Goal: Find contact information: Find contact information

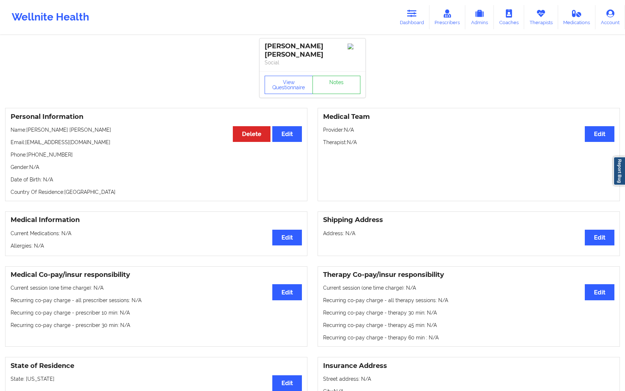
click at [407, 30] on div "Wellnite Health Dashboard Prescribers Admins Coaches Therapists Medications Acc…" at bounding box center [312, 17] width 625 height 29
click at [404, 19] on link "Dashboard" at bounding box center [412, 17] width 35 height 24
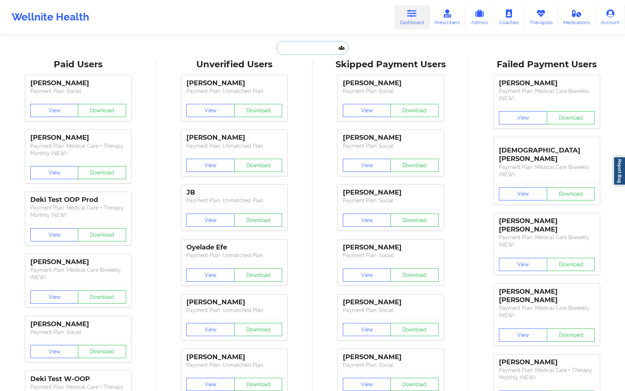
click at [316, 48] on input "text" at bounding box center [312, 48] width 72 height 14
paste input "[PERSON_NAME][EMAIL_ADDRESS][DOMAIN_NAME]"
type input "[PERSON_NAME][EMAIL_ADDRESS][DOMAIN_NAME]"
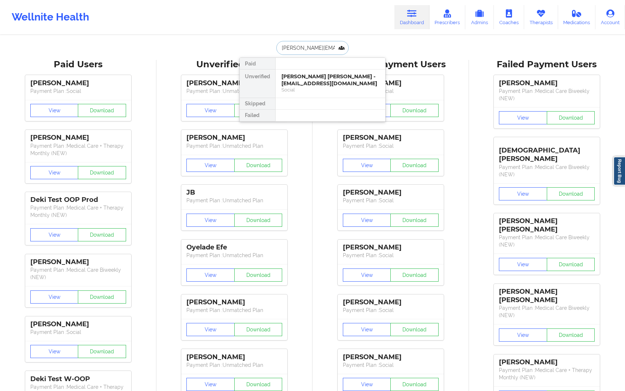
scroll to position [0, 20]
click at [322, 85] on div "[PERSON_NAME] - [PERSON_NAME][EMAIL_ADDRESS][DOMAIN_NAME]" at bounding box center [331, 80] width 98 height 14
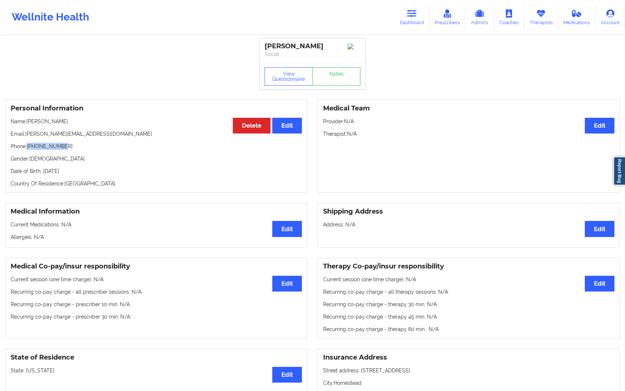
drag, startPoint x: 27, startPoint y: 150, endPoint x: 89, endPoint y: 150, distance: 62.5
click at [89, 150] on p "Phone: [PHONE_NUMBER]" at bounding box center [156, 146] width 291 height 7
copy p "[PHONE_NUMBER]"
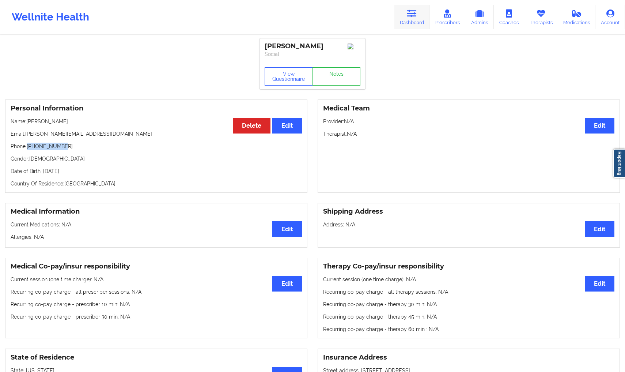
click at [416, 18] on link "Dashboard" at bounding box center [412, 17] width 35 height 24
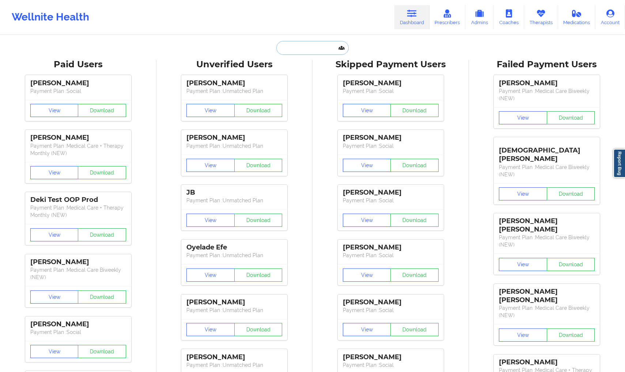
click at [315, 48] on input "text" at bounding box center [312, 48] width 72 height 14
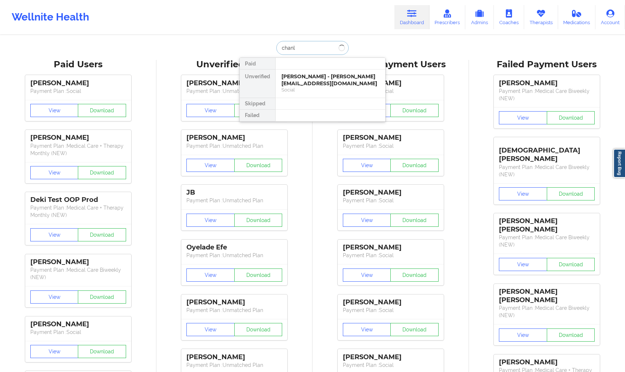
type input "chanly"
click at [312, 83] on div "[PERSON_NAME] - [PERSON_NAME][EMAIL_ADDRESS][DOMAIN_NAME]" at bounding box center [331, 80] width 98 height 14
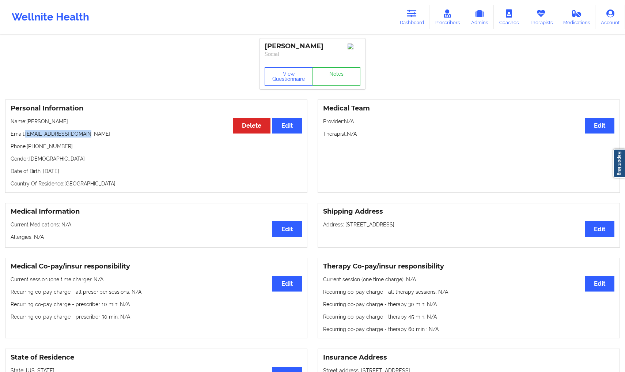
drag, startPoint x: 26, startPoint y: 136, endPoint x: 207, endPoint y: 136, distance: 181.7
click at [207, 136] on p "Email: [EMAIL_ADDRESS][DOMAIN_NAME]" at bounding box center [156, 133] width 291 height 7
copy p "[EMAIL_ADDRESS][DOMAIN_NAME]"
click at [271, 83] on button "View Questionnaire" at bounding box center [289, 76] width 48 height 18
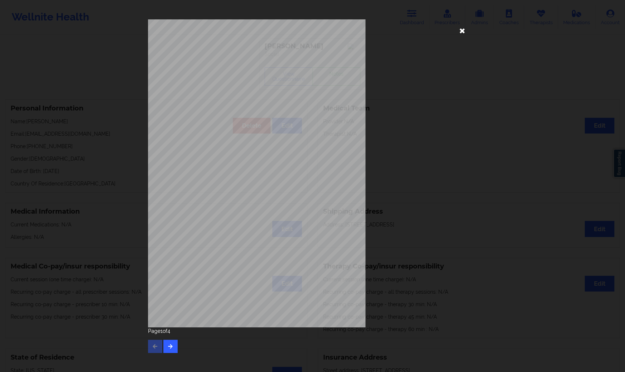
click at [457, 35] on icon at bounding box center [463, 31] width 12 height 12
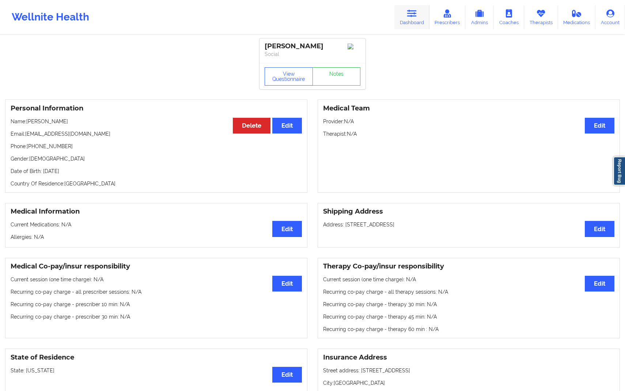
click at [411, 23] on link "Dashboard" at bounding box center [412, 17] width 35 height 24
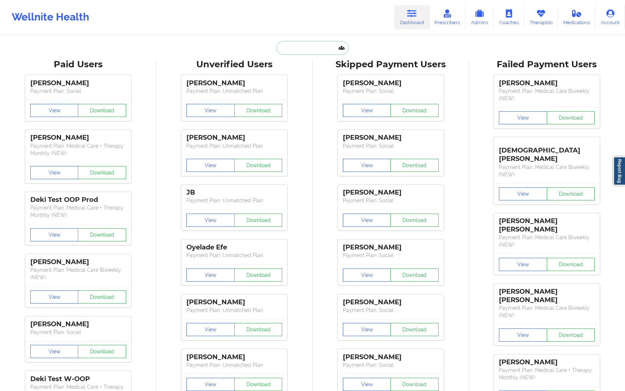
click at [319, 50] on input "text" at bounding box center [312, 48] width 72 height 14
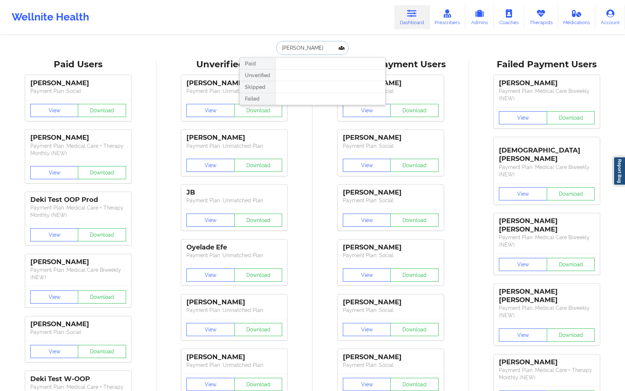
type input "[PERSON_NAME]"
drag, startPoint x: 318, startPoint y: 48, endPoint x: 235, endPoint y: 47, distance: 82.3
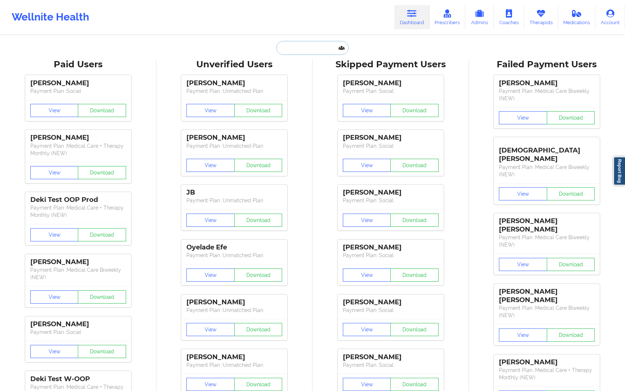
paste input "[EMAIL_ADDRESS][DOMAIN_NAME]"
type input "[EMAIL_ADDRESS][DOMAIN_NAME]"
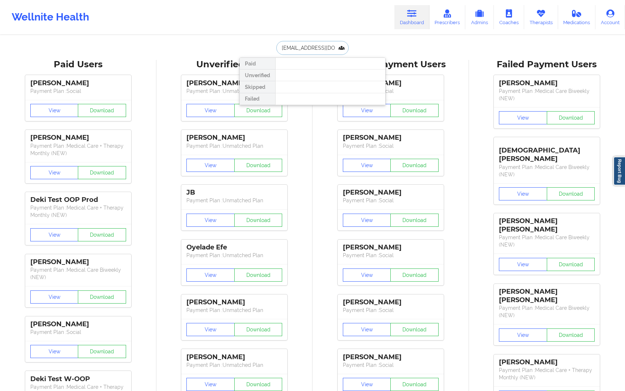
scroll to position [0, 6]
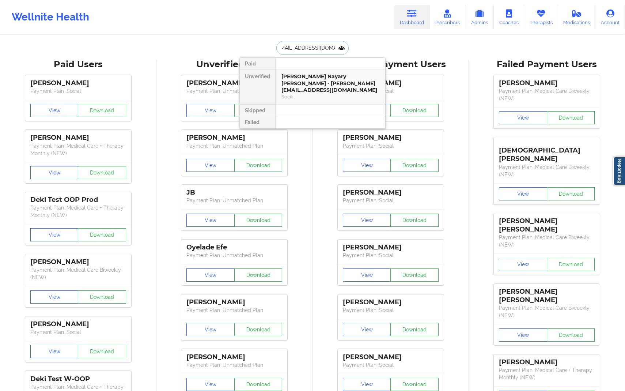
click at [304, 94] on div "Social" at bounding box center [331, 97] width 98 height 6
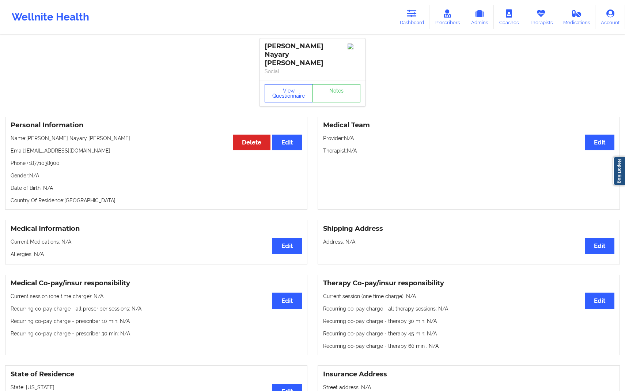
click at [289, 86] on button "View Questionnaire" at bounding box center [289, 93] width 48 height 18
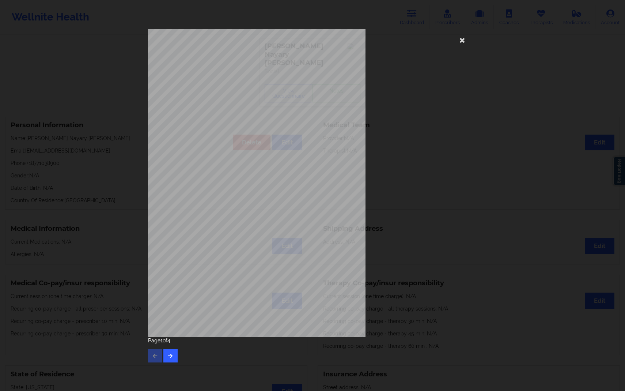
click at [455, 221] on div "[STREET_ADDRESS] What state do you live in ? [US_STATE] Full Name [PERSON_NAME]…" at bounding box center [312, 183] width 329 height 308
click at [464, 42] on icon at bounding box center [463, 40] width 12 height 12
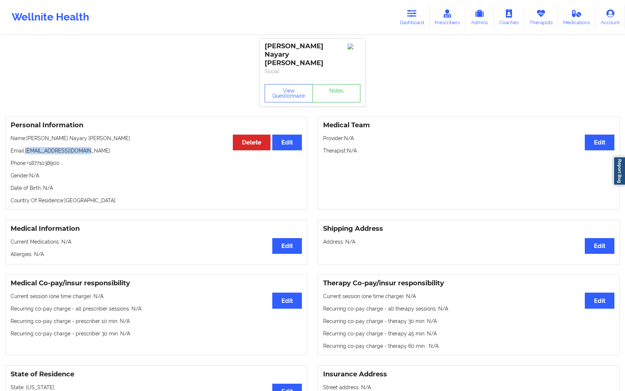
drag, startPoint x: 25, startPoint y: 143, endPoint x: 130, endPoint y: 142, distance: 105.3
click at [131, 147] on p "Email: [EMAIL_ADDRESS][DOMAIN_NAME]" at bounding box center [156, 150] width 291 height 7
copy p "[EMAIL_ADDRESS][DOMAIN_NAME]"
click at [402, 23] on link "Dashboard" at bounding box center [412, 17] width 35 height 24
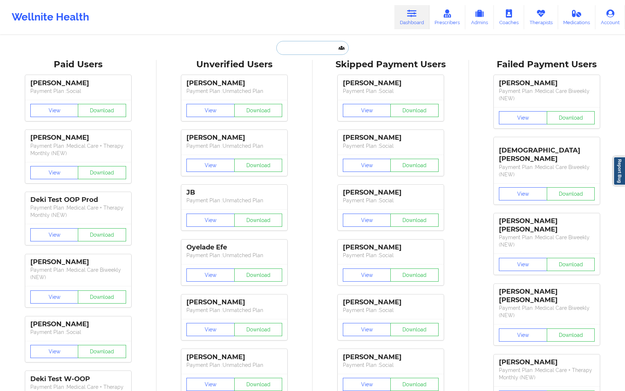
click at [313, 45] on input "text" at bounding box center [312, 48] width 72 height 14
paste input "[EMAIL_ADDRESS][DOMAIN_NAME]"
type input "[EMAIL_ADDRESS][DOMAIN_NAME]"
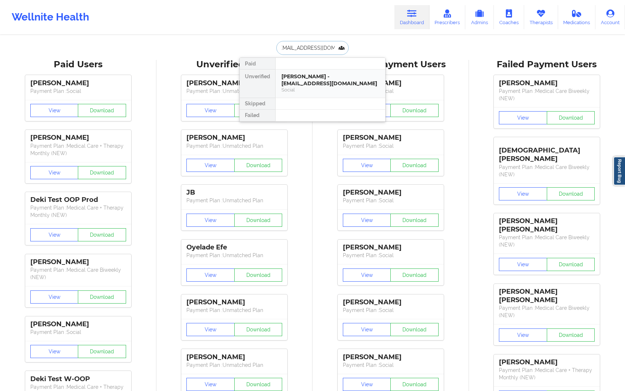
click at [326, 81] on div "[PERSON_NAME] - [EMAIL_ADDRESS][DOMAIN_NAME]" at bounding box center [331, 80] width 98 height 14
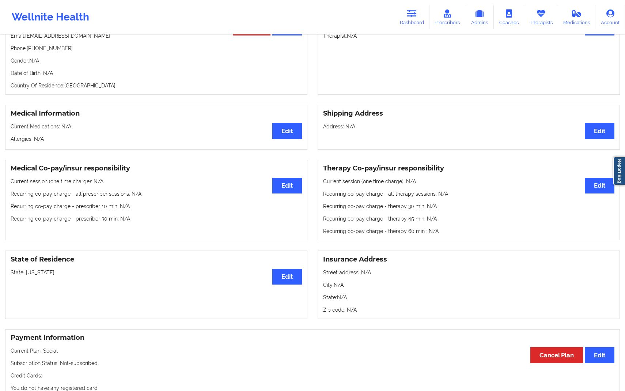
scroll to position [30, 0]
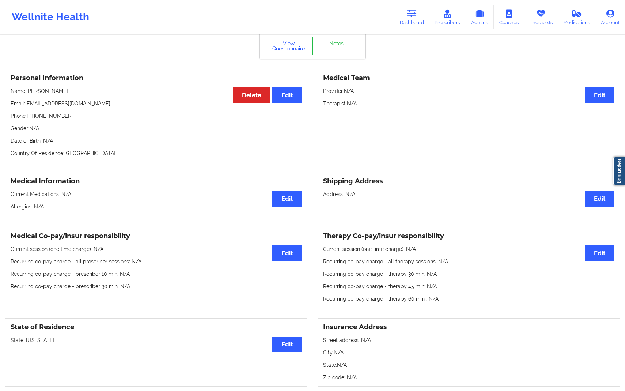
click at [275, 51] on button "View Questionnaire" at bounding box center [289, 46] width 48 height 18
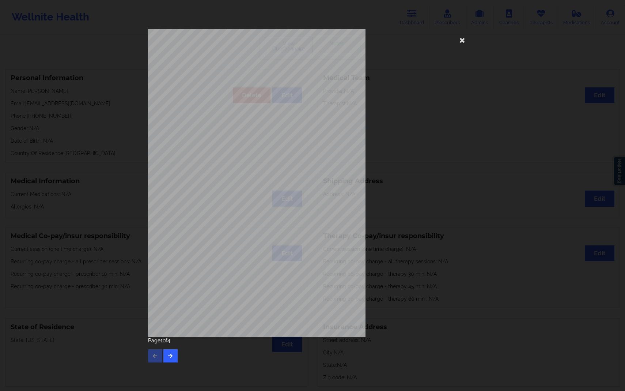
click at [408, 129] on div "[STREET_ADDRESS] What state do you live in ? [US_STATE] Full Name [PERSON_NAME]…" at bounding box center [312, 183] width 329 height 308
click at [464, 39] on icon at bounding box center [463, 40] width 12 height 12
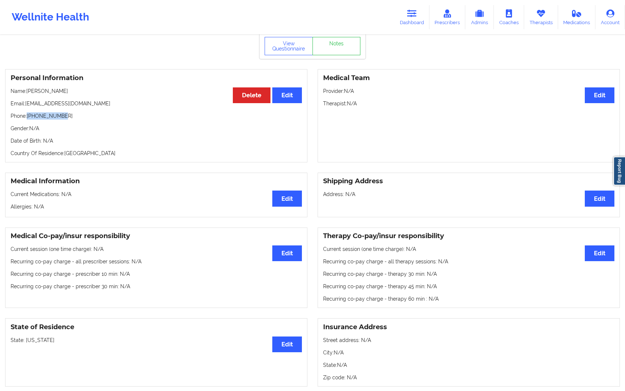
drag, startPoint x: 28, startPoint y: 119, endPoint x: 95, endPoint y: 119, distance: 66.9
click at [95, 119] on p "Phone: [PHONE_NUMBER]" at bounding box center [156, 115] width 291 height 7
copy p "[PHONE_NUMBER]"
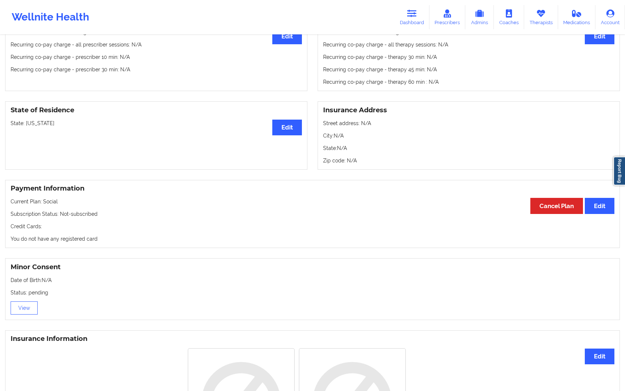
scroll to position [0, 0]
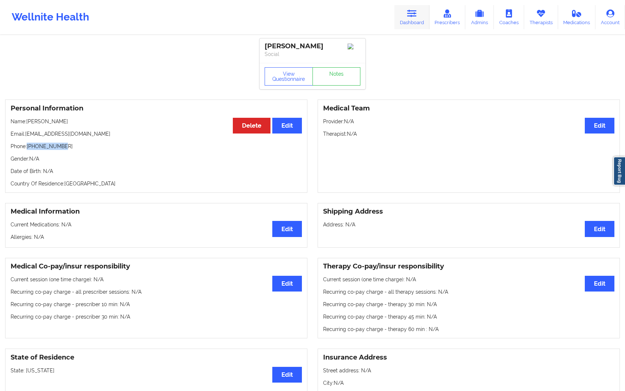
click at [425, 21] on link "Dashboard" at bounding box center [412, 17] width 35 height 24
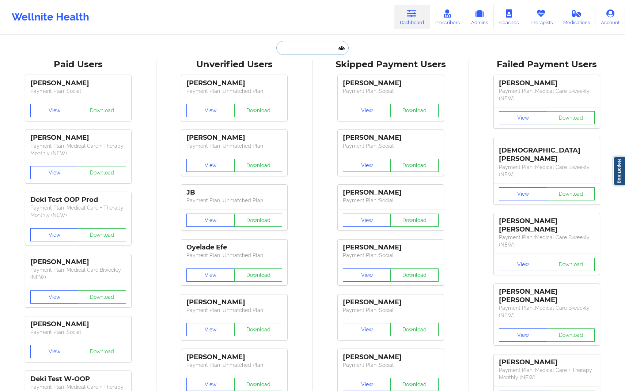
click at [311, 52] on input "text" at bounding box center [312, 48] width 72 height 14
paste input "[EMAIL_ADDRESS][DOMAIN_NAME]"
type input "[EMAIL_ADDRESS][DOMAIN_NAME]"
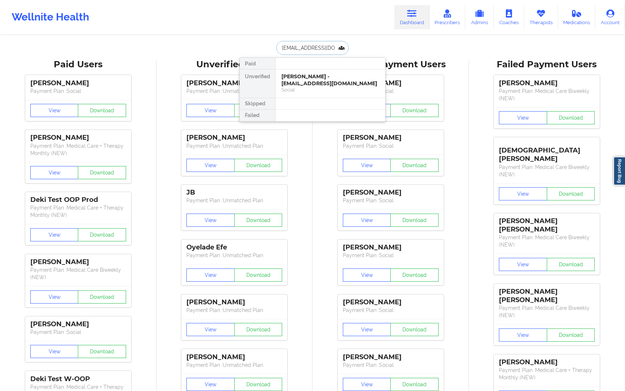
scroll to position [0, 12]
click at [294, 80] on div "[PERSON_NAME] - [EMAIL_ADDRESS][DOMAIN_NAME]" at bounding box center [331, 80] width 98 height 14
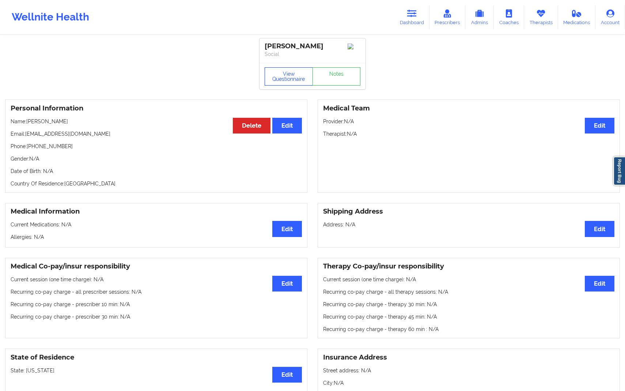
click at [282, 78] on button "View Questionnaire" at bounding box center [289, 76] width 48 height 18
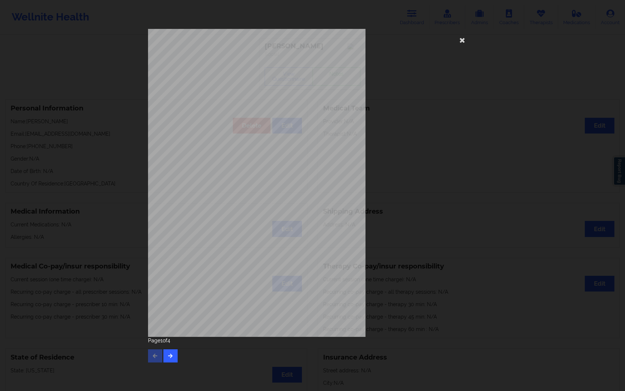
click at [409, 224] on div "[STREET_ADDRESS] What state do you live in ? [US_STATE] Full Name [PERSON_NAME]…" at bounding box center [312, 183] width 329 height 308
click at [459, 46] on div "[STREET_ADDRESS] What state do you live in ? [US_STATE] Full Name [PERSON_NAME]…" at bounding box center [312, 183] width 329 height 308
click at [461, 45] on icon at bounding box center [463, 40] width 12 height 12
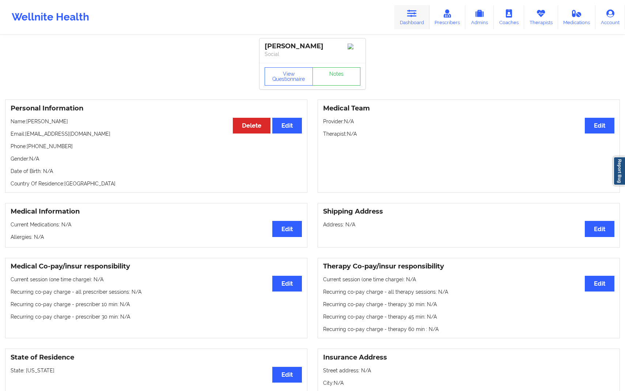
click at [410, 19] on link "Dashboard" at bounding box center [412, 17] width 35 height 24
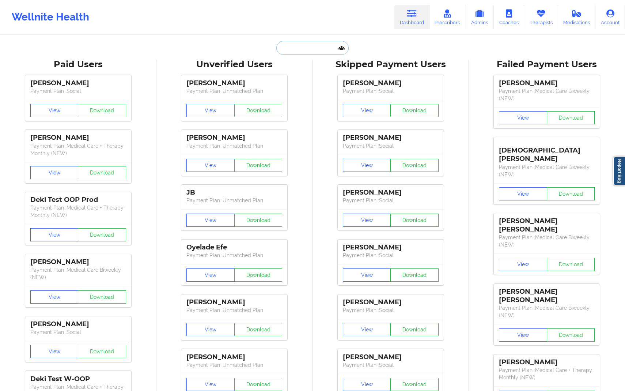
click at [314, 47] on input "text" at bounding box center [312, 48] width 72 height 14
paste input "[GEOGRAPHIC_DATA]"
type input "[GEOGRAPHIC_DATA]"
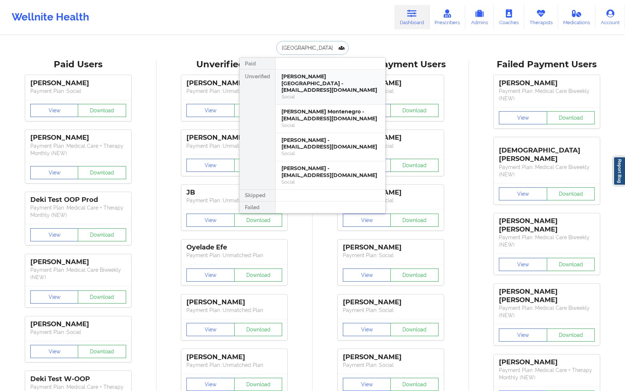
click at [312, 78] on div "[PERSON_NAME][GEOGRAPHIC_DATA] - [EMAIL_ADDRESS][DOMAIN_NAME]" at bounding box center [331, 83] width 98 height 20
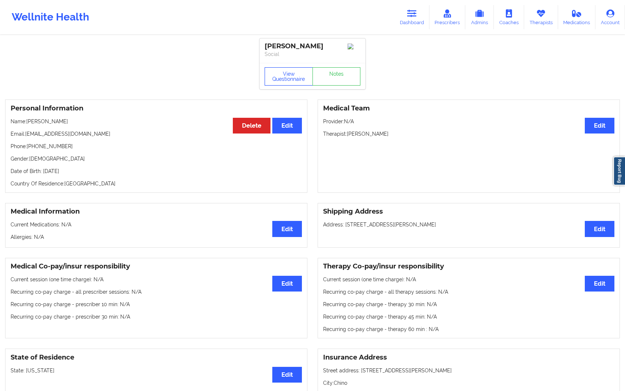
click at [285, 83] on button "View Questionnaire" at bounding box center [289, 76] width 48 height 18
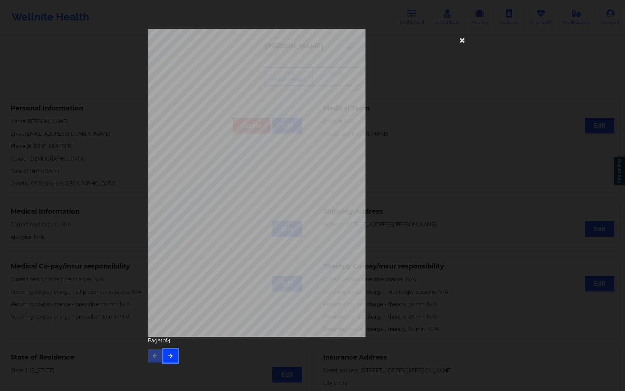
click at [172, 359] on button "button" at bounding box center [170, 355] width 14 height 13
click at [460, 222] on div "commercial Insurance Member ID for patient U9424960501 Insurance company name d…" at bounding box center [312, 183] width 329 height 308
click at [463, 40] on icon at bounding box center [463, 40] width 12 height 12
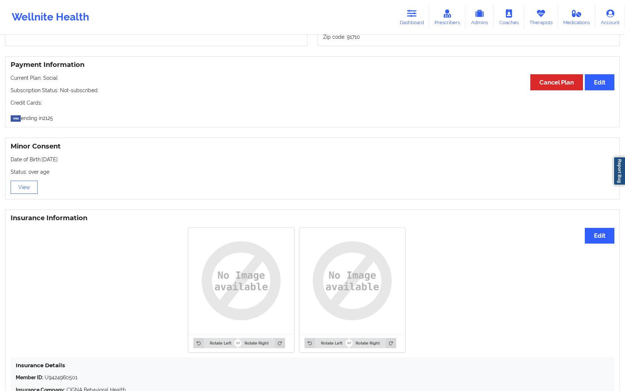
scroll to position [347, 0]
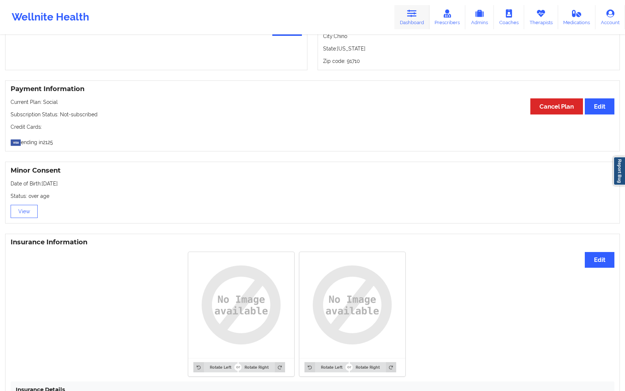
click at [412, 19] on link "Dashboard" at bounding box center [412, 17] width 35 height 24
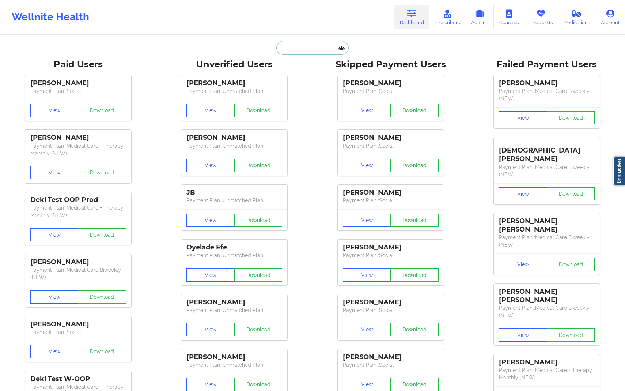
click at [319, 54] on input "text" at bounding box center [312, 48] width 72 height 14
paste input "[EMAIL_ADDRESS][DOMAIN_NAME]"
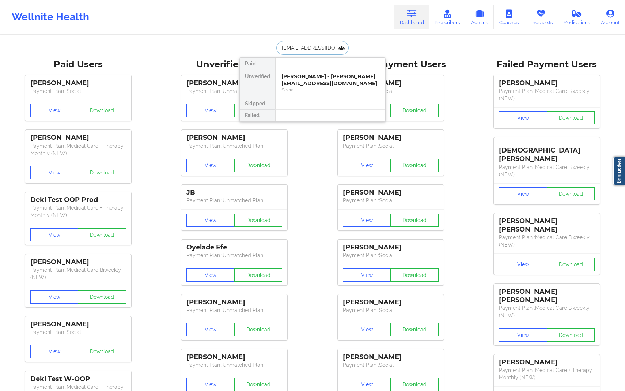
type input "[EMAIL_ADDRESS][DOMAIN_NAME]"
click at [308, 98] on div at bounding box center [330, 104] width 110 height 12
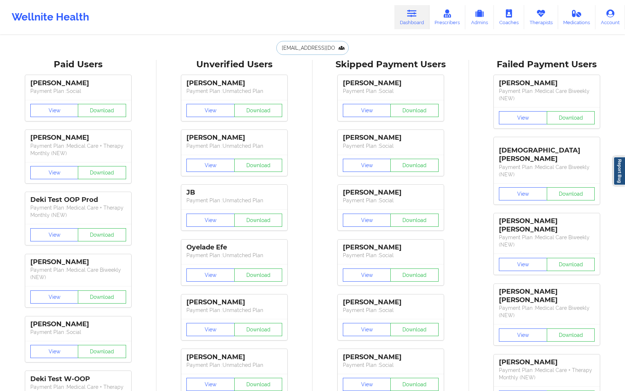
click at [326, 50] on input "[EMAIL_ADDRESS][DOMAIN_NAME]" at bounding box center [312, 48] width 72 height 14
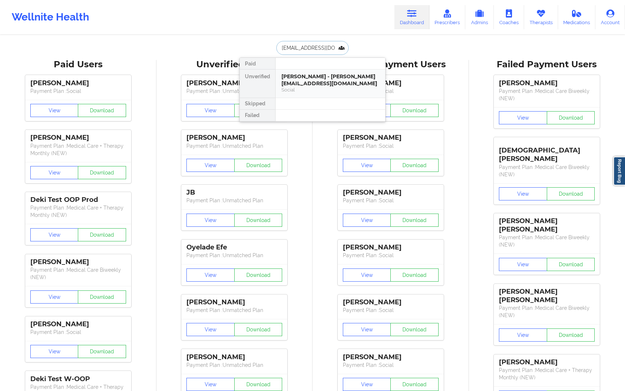
click at [314, 80] on div "[PERSON_NAME] - [PERSON_NAME][EMAIL_ADDRESS][DOMAIN_NAME]" at bounding box center [331, 80] width 98 height 14
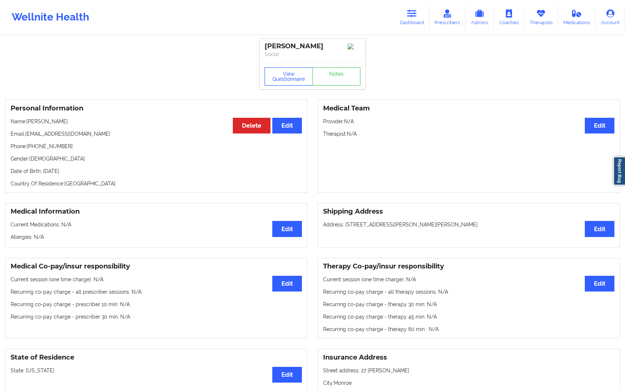
click at [286, 83] on button "View Questionnaire" at bounding box center [289, 76] width 48 height 18
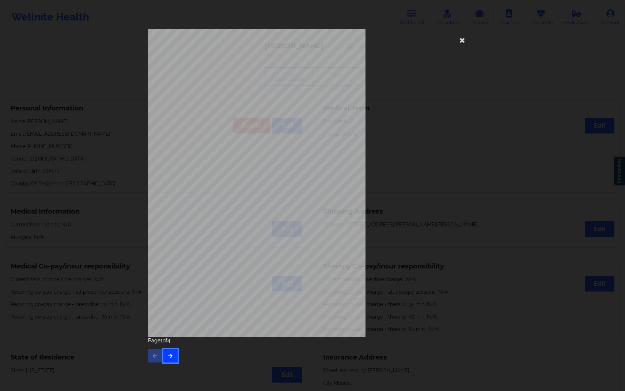
click at [172, 353] on icon "button" at bounding box center [170, 355] width 6 height 4
click at [480, 195] on div "commercial Insurance Member ID for patient U5871621003 Insurance company name d…" at bounding box center [312, 196] width 339 height 344
click at [463, 40] on icon at bounding box center [463, 40] width 12 height 12
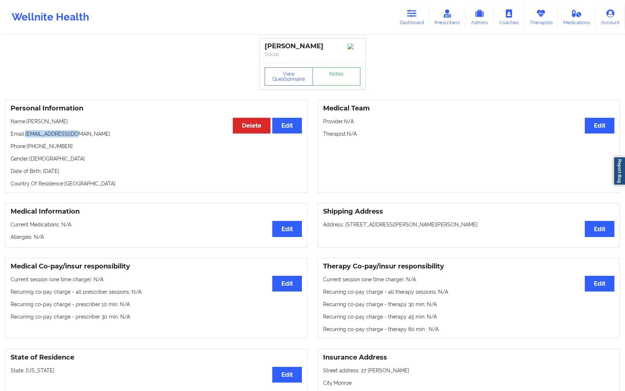
drag, startPoint x: 26, startPoint y: 136, endPoint x: 80, endPoint y: 137, distance: 54.9
click at [81, 137] on p "Email: [EMAIL_ADDRESS][DOMAIN_NAME]" at bounding box center [156, 133] width 291 height 7
copy p "[EMAIL_ADDRESS][DOMAIN_NAME]"
click at [409, 22] on link "Dashboard" at bounding box center [412, 17] width 35 height 24
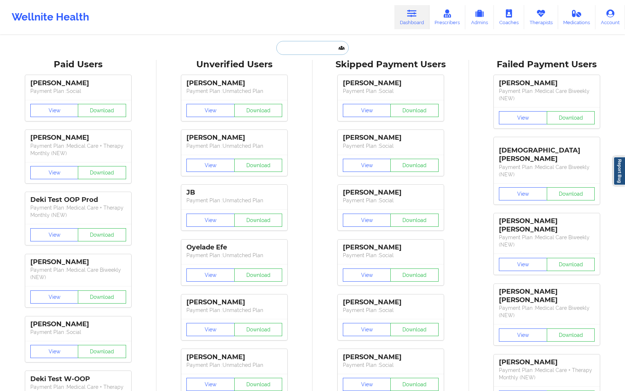
click at [309, 49] on input "text" at bounding box center [312, 48] width 72 height 14
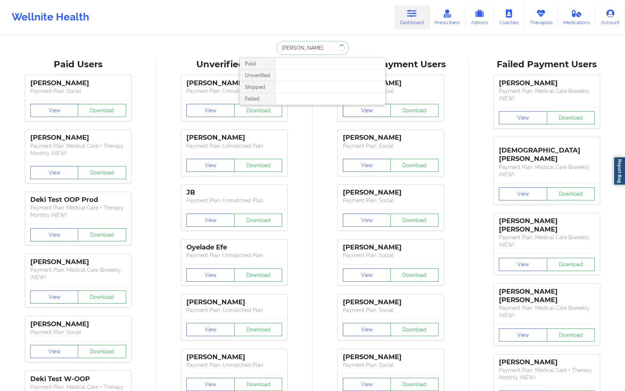
type input "[PERSON_NAME]"
click at [385, 109] on button "View" at bounding box center [367, 110] width 48 height 13
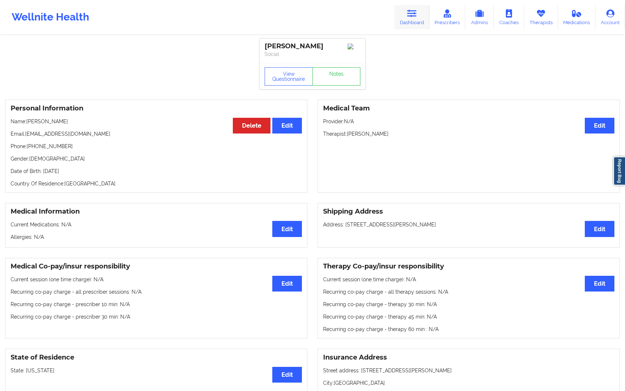
click at [417, 19] on link "Dashboard" at bounding box center [412, 17] width 35 height 24
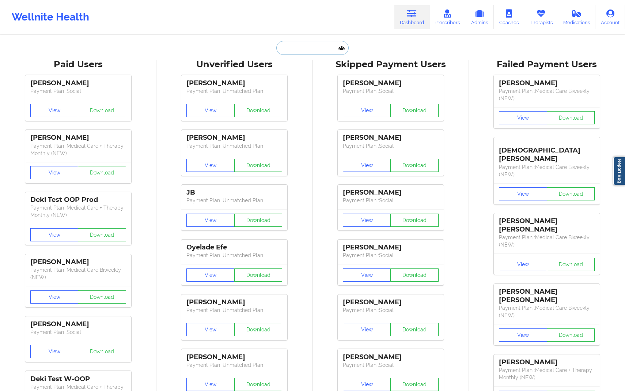
click at [324, 51] on input "text" at bounding box center [312, 48] width 72 height 14
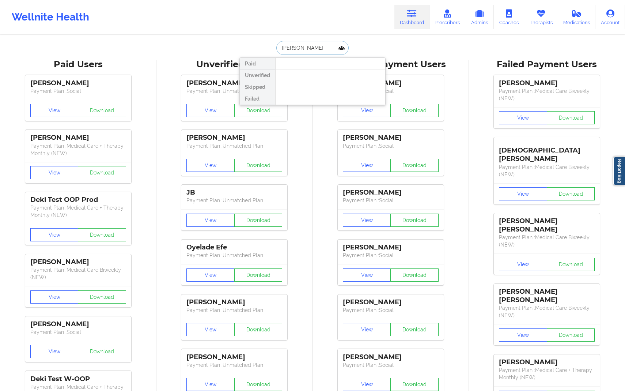
click at [294, 50] on input "[PERSON_NAME]" at bounding box center [312, 48] width 72 height 14
type input "[PERSON_NAME]"
click at [290, 88] on div "Social" at bounding box center [331, 90] width 98 height 6
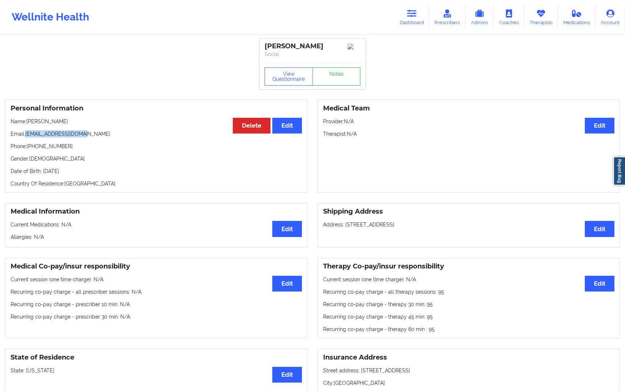
drag, startPoint x: 26, startPoint y: 134, endPoint x: 115, endPoint y: 134, distance: 89.2
click at [115, 134] on p "Email: [EMAIL_ADDRESS][DOMAIN_NAME]" at bounding box center [156, 133] width 291 height 7
copy p "[EMAIL_ADDRESS][DOMAIN_NAME]"
click at [303, 84] on button "View Questionnaire" at bounding box center [289, 76] width 48 height 18
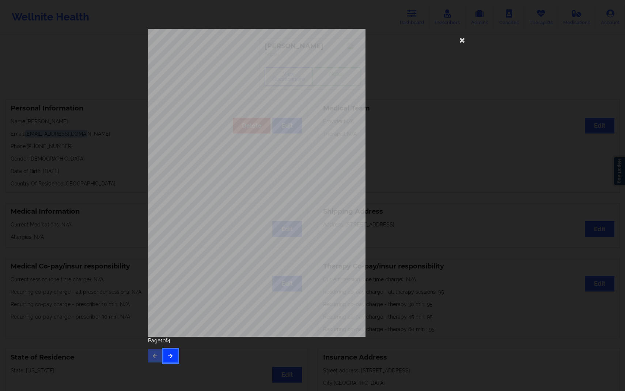
click at [176, 356] on button "button" at bounding box center [170, 355] width 14 height 13
click at [436, 143] on div "commercial Insurance Member ID for patient 923193413 Insurance company name det…" at bounding box center [312, 183] width 329 height 308
click at [459, 39] on icon at bounding box center [463, 40] width 12 height 12
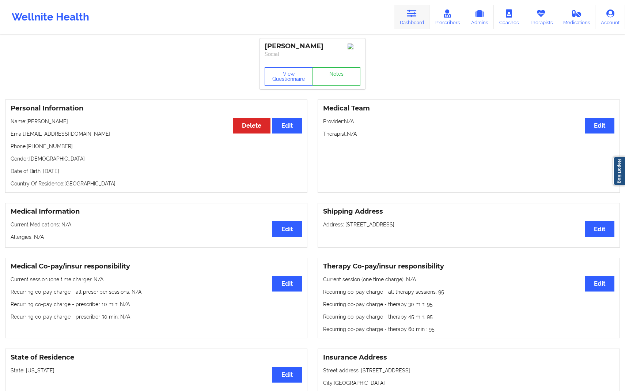
click at [411, 21] on link "Dashboard" at bounding box center [412, 17] width 35 height 24
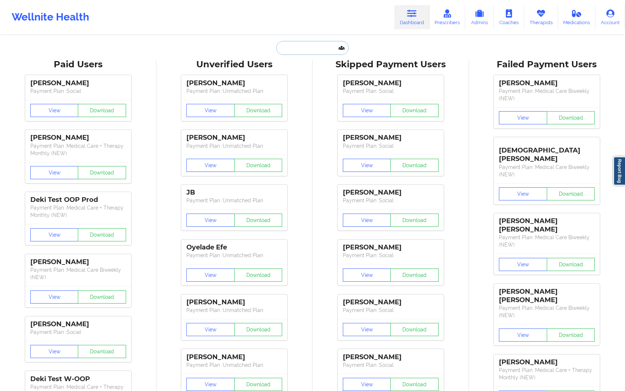
click at [312, 50] on input "text" at bounding box center [312, 48] width 72 height 14
paste input "[EMAIL_ADDRESS][DOMAIN_NAME]"
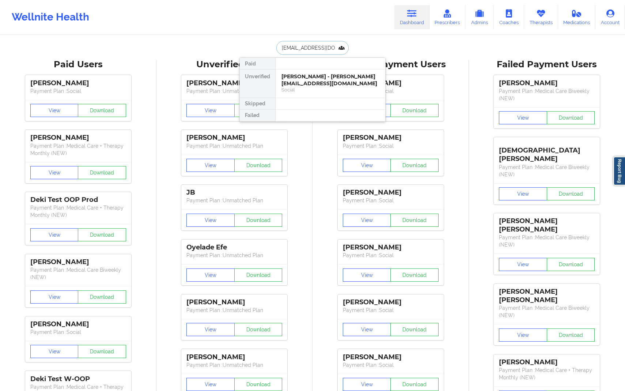
scroll to position [0, 12]
type input "[EMAIL_ADDRESS][DOMAIN_NAME]"
